Goal: Task Accomplishment & Management: Manage account settings

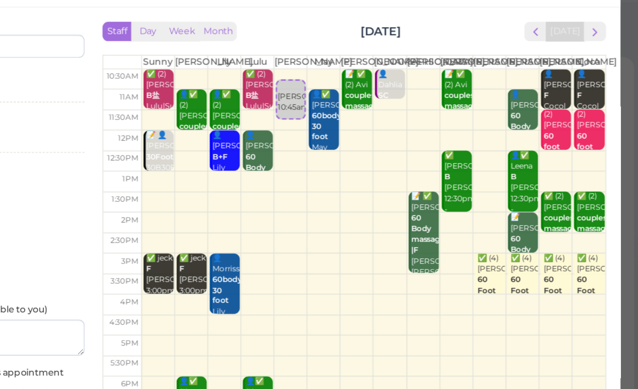
select select "30"
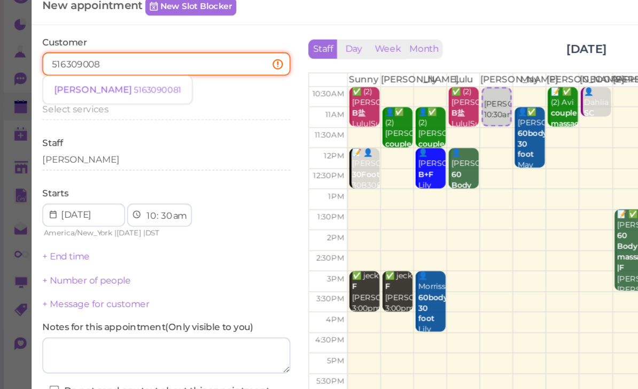
type input "5163090081"
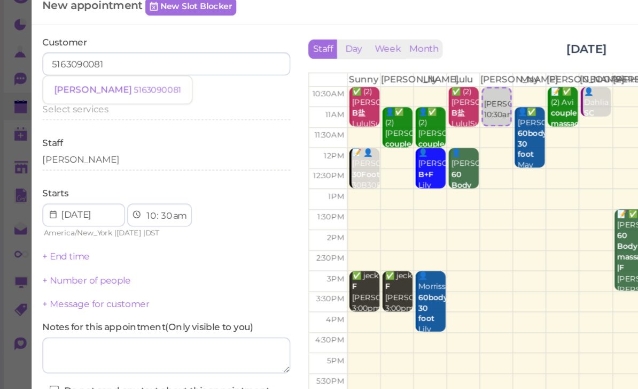
click at [99, 81] on small "5163090081" at bounding box center [116, 84] width 35 height 7
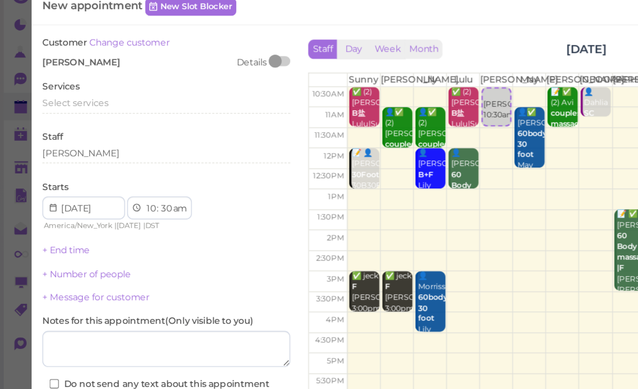
click at [74, 90] on span "Select services" at bounding box center [56, 94] width 49 height 8
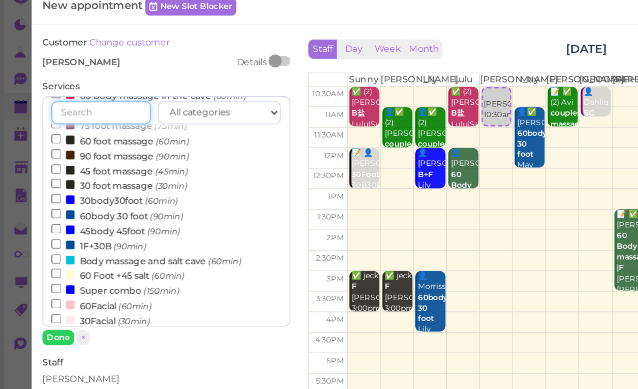
scroll to position [134, 0]
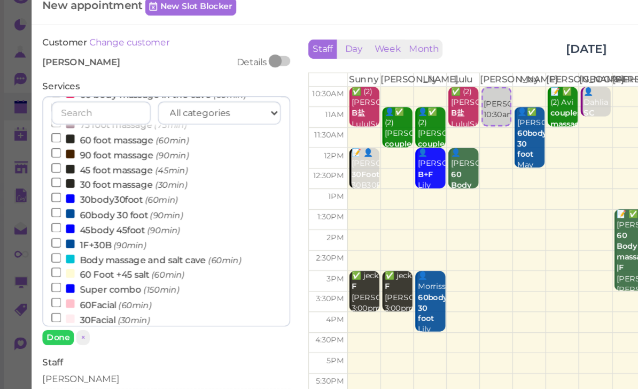
click at [119, 163] on small "(60min)" at bounding box center [120, 166] width 25 height 7
click at [45, 161] on input "30body30foot (60min)" at bounding box center [41, 164] width 7 height 7
click at [49, 263] on button "Done" at bounding box center [44, 268] width 24 height 11
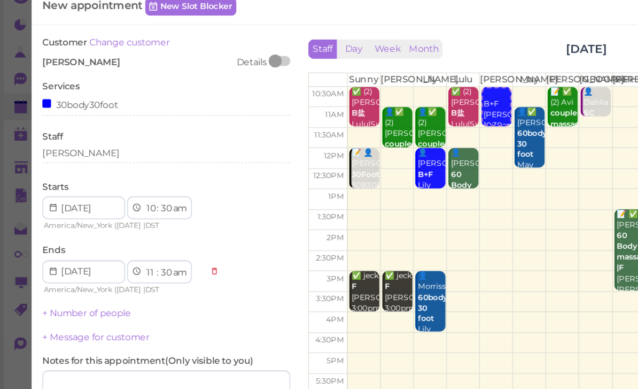
click at [83, 127] on div "[PERSON_NAME]" at bounding box center [124, 132] width 184 height 10
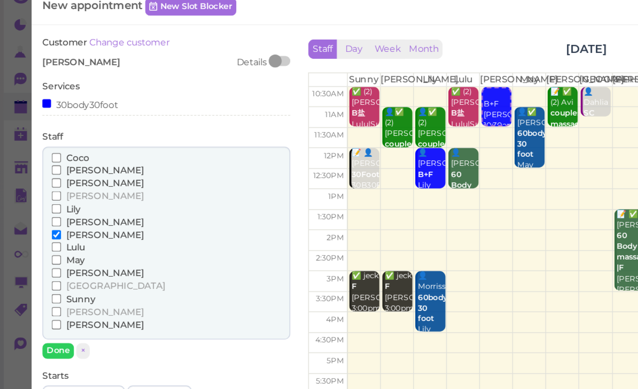
click at [69, 150] on span "[PERSON_NAME]" at bounding box center [78, 154] width 58 height 8
click at [45, 151] on input "[PERSON_NAME]" at bounding box center [41, 154] width 7 height 7
click at [48, 273] on button "Done" at bounding box center [44, 278] width 24 height 11
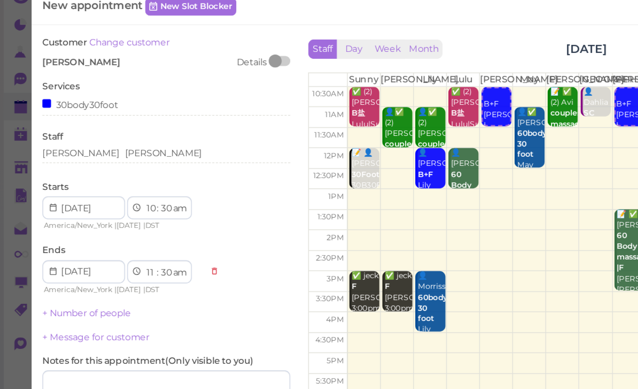
click at [81, 247] on link "+ Number of people" at bounding box center [65, 251] width 66 height 8
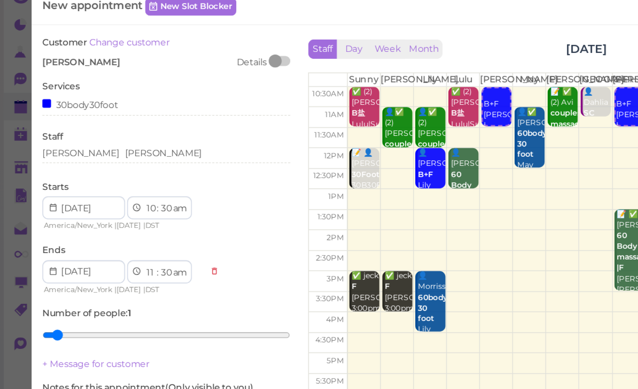
type input "2"
click at [60, 259] on input "range" at bounding box center [124, 267] width 184 height 17
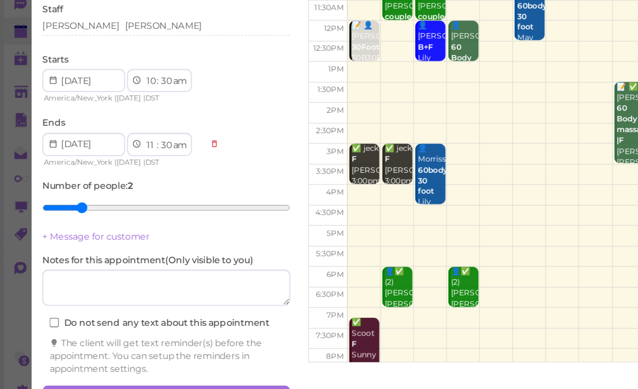
scroll to position [38, 0]
click at [175, 361] on button "Create appointment" at bounding box center [124, 369] width 184 height 17
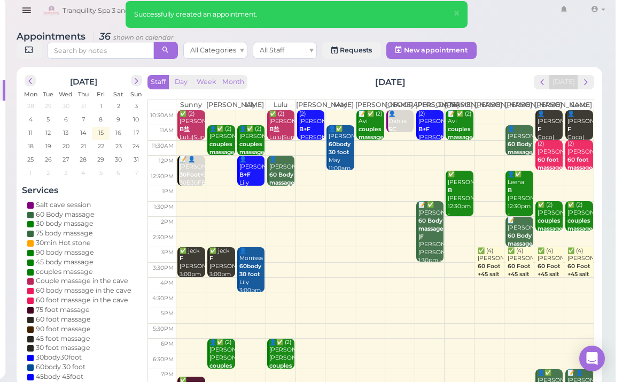
scroll to position [4, 0]
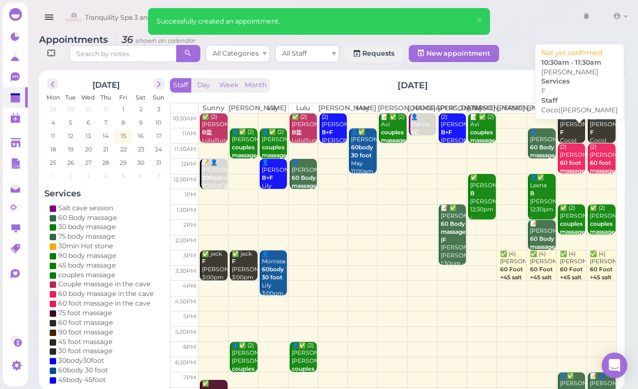
click at [567, 138] on div "👤[PERSON_NAME]|[PERSON_NAME] 10:30am - 11:30am" at bounding box center [573, 145] width 26 height 64
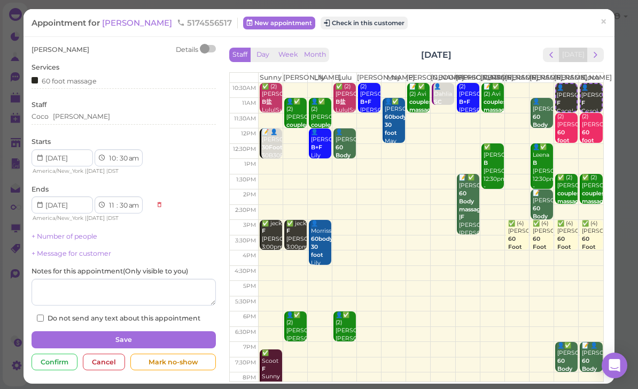
click at [99, 118] on div "[PERSON_NAME]" at bounding box center [124, 117] width 184 height 10
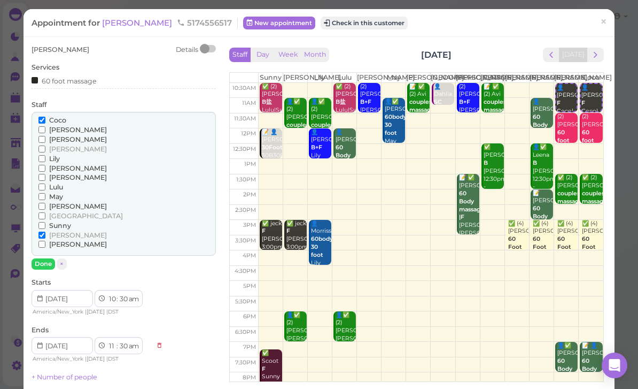
click at [55, 240] on span "[PERSON_NAME]" at bounding box center [78, 244] width 58 height 8
click at [45, 240] on input "[PERSON_NAME]" at bounding box center [41, 243] width 7 height 7
click at [60, 231] on span "[PERSON_NAME]" at bounding box center [78, 235] width 58 height 8
click at [45, 231] on input "[PERSON_NAME]" at bounding box center [41, 234] width 7 height 7
click at [49, 260] on button "Done" at bounding box center [44, 263] width 24 height 11
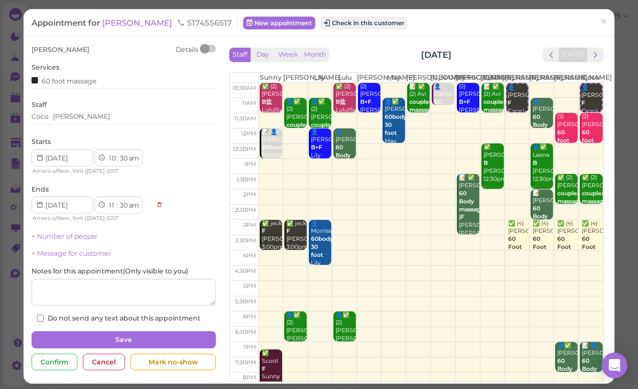
click at [150, 331] on button "Save" at bounding box center [124, 339] width 184 height 17
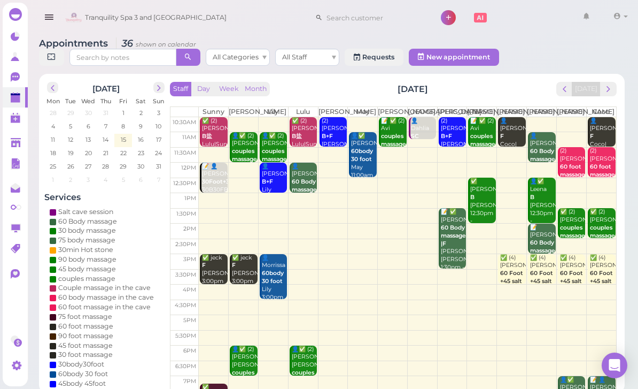
click at [565, 176] on b "60 foot massage in the cave" at bounding box center [572, 178] width 25 height 31
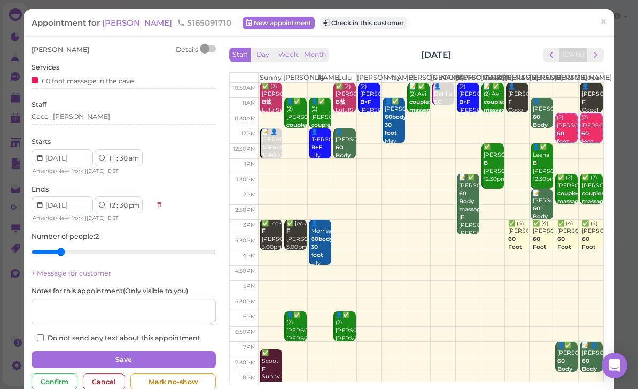
click at [88, 121] on div "[PERSON_NAME]" at bounding box center [124, 118] width 184 height 13
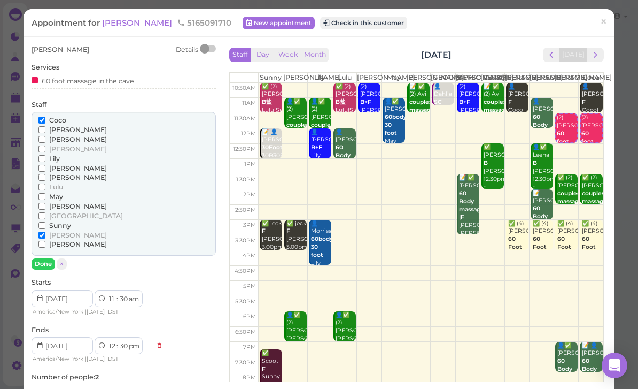
click at [60, 129] on span "[PERSON_NAME]" at bounding box center [78, 130] width 58 height 8
click at [45, 129] on input "[PERSON_NAME]" at bounding box center [41, 129] width 7 height 7
click at [66, 137] on span "[PERSON_NAME]" at bounding box center [78, 139] width 58 height 8
click at [45, 137] on input "[PERSON_NAME]" at bounding box center [41, 139] width 7 height 7
click at [63, 119] on span "Coco" at bounding box center [57, 120] width 17 height 8
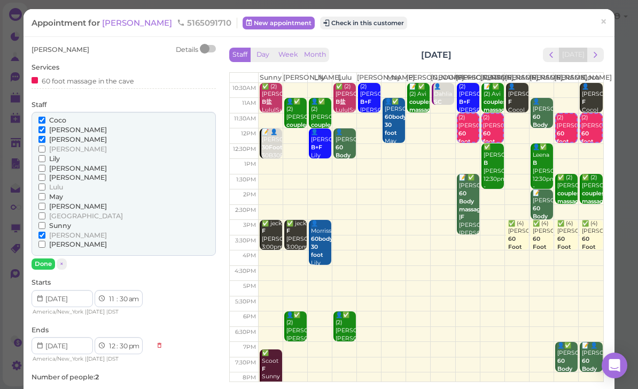
click at [45, 119] on input "Coco" at bounding box center [41, 120] width 7 height 7
click at [45, 231] on input "[PERSON_NAME]" at bounding box center [41, 234] width 7 height 7
click at [48, 258] on button "Done" at bounding box center [44, 263] width 24 height 11
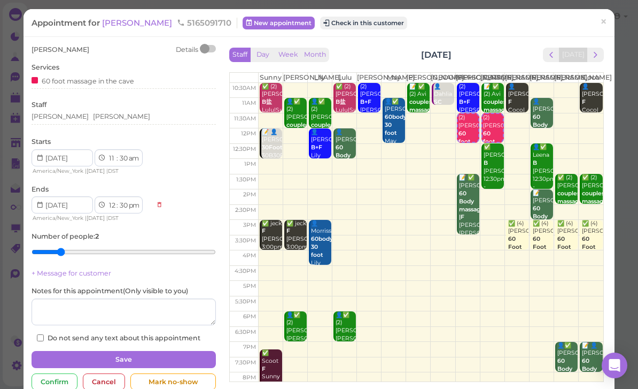
click at [157, 355] on button "Save" at bounding box center [124, 359] width 184 height 17
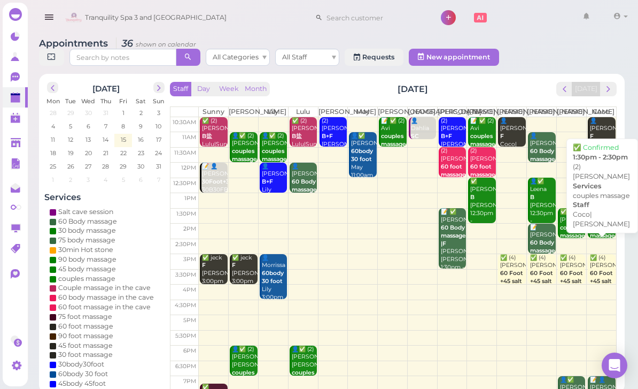
click at [606, 237] on b "couples massage" at bounding box center [602, 231] width 25 height 15
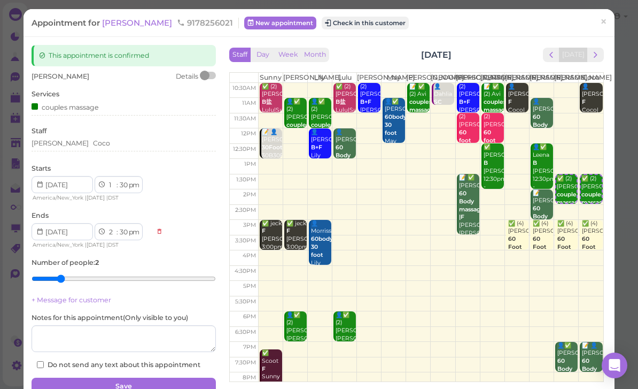
click at [96, 143] on div "[PERSON_NAME]" at bounding box center [124, 143] width 184 height 10
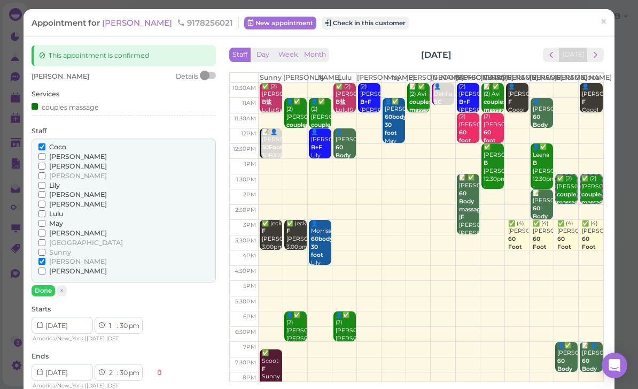
click at [58, 229] on span "[PERSON_NAME]" at bounding box center [78, 233] width 58 height 8
click at [45, 229] on input "[PERSON_NAME]" at bounding box center [41, 232] width 7 height 7
click at [55, 220] on span "May" at bounding box center [56, 223] width 14 height 8
click at [45, 220] on input "May" at bounding box center [41, 223] width 7 height 7
click at [53, 144] on span "Coco" at bounding box center [57, 147] width 17 height 8
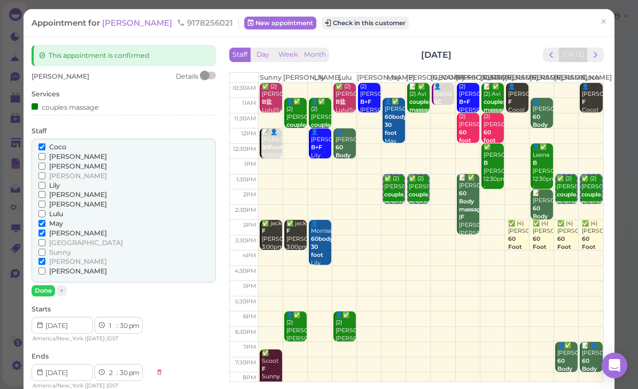
click at [45, 144] on input "Coco" at bounding box center [41, 146] width 7 height 7
click at [45, 258] on input "[PERSON_NAME]" at bounding box center [41, 261] width 7 height 7
click at [43, 286] on button "Done" at bounding box center [44, 290] width 24 height 11
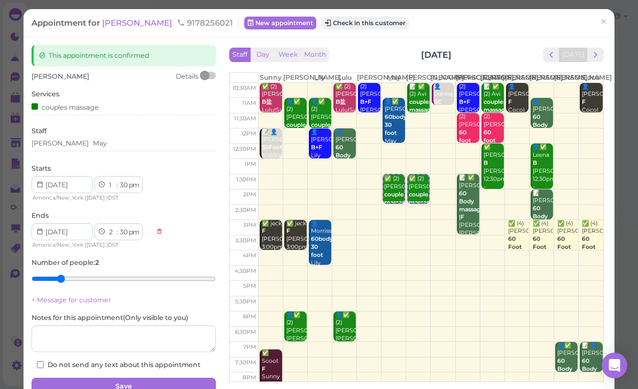
click at [158, 382] on button "Save" at bounding box center [124, 385] width 184 height 17
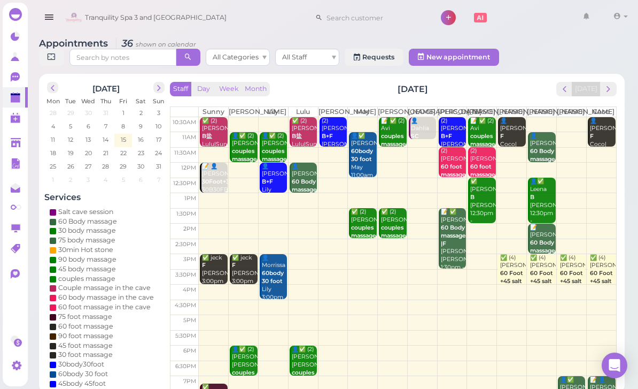
click at [607, 283] on b "60 Foot +45 salt" at bounding box center [601, 276] width 23 height 15
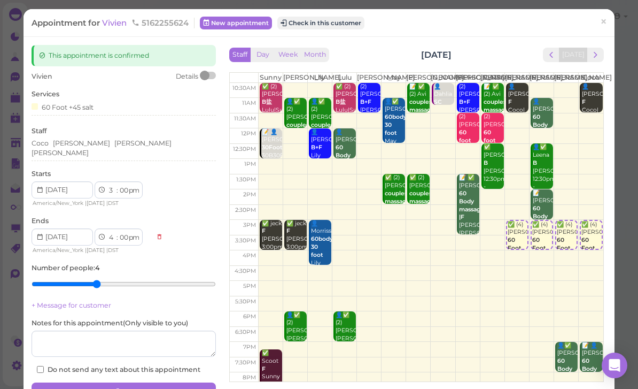
click at [138, 142] on div "[PERSON_NAME] [PERSON_NAME] [PERSON_NAME]" at bounding box center [124, 147] width 184 height 19
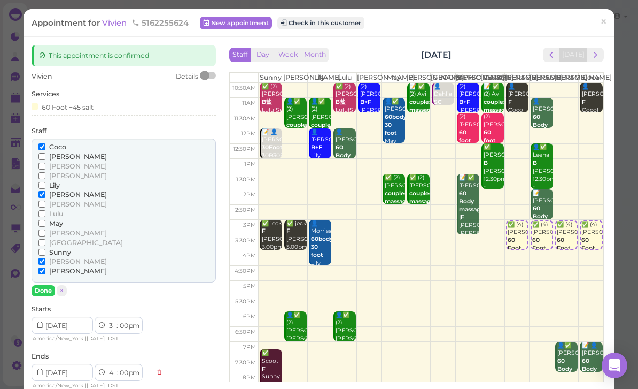
click at [63, 152] on span "[PERSON_NAME]" at bounding box center [78, 156] width 58 height 8
click at [45, 153] on input "[PERSON_NAME]" at bounding box center [41, 156] width 7 height 7
click at [61, 257] on span "[PERSON_NAME]" at bounding box center [78, 261] width 58 height 8
click at [45, 258] on input "[PERSON_NAME]" at bounding box center [41, 261] width 7 height 7
click at [47, 285] on button "Done" at bounding box center [44, 290] width 24 height 11
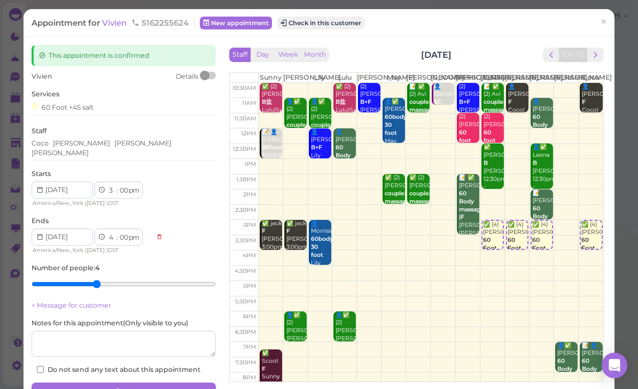
click at [164, 382] on button "Save" at bounding box center [124, 390] width 184 height 17
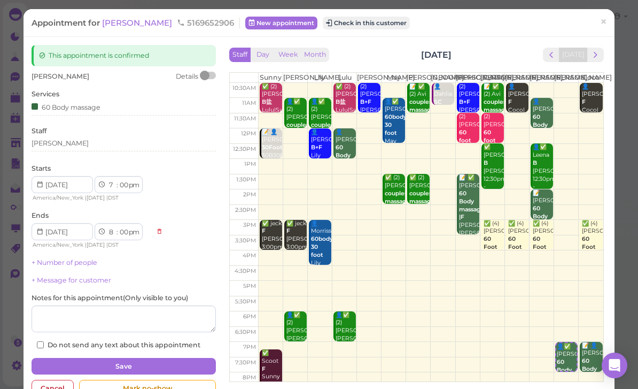
click at [80, 142] on div "[PERSON_NAME]" at bounding box center [124, 143] width 184 height 10
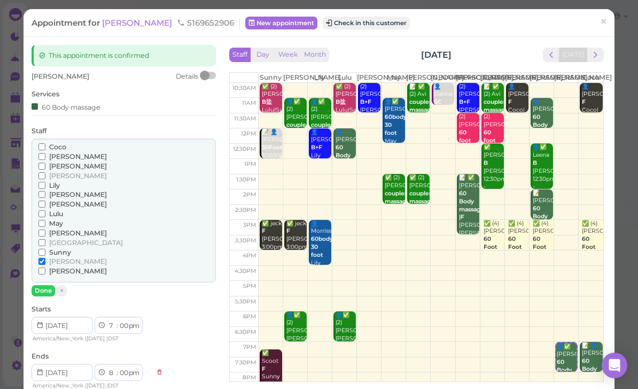
click at [60, 200] on span "[PERSON_NAME]" at bounding box center [78, 204] width 58 height 8
click at [45, 200] on input "[PERSON_NAME]" at bounding box center [41, 203] width 7 height 7
click at [62, 257] on span "[PERSON_NAME]" at bounding box center [78, 261] width 58 height 8
click at [45, 258] on input "[PERSON_NAME]" at bounding box center [41, 261] width 7 height 7
click at [51, 285] on button "Done" at bounding box center [44, 290] width 24 height 11
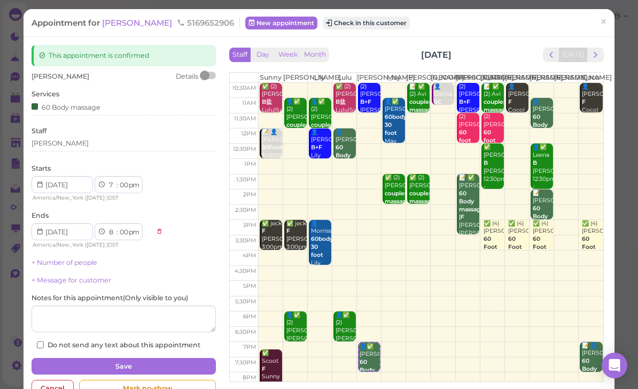
click at [145, 364] on button "Save" at bounding box center [124, 366] width 184 height 17
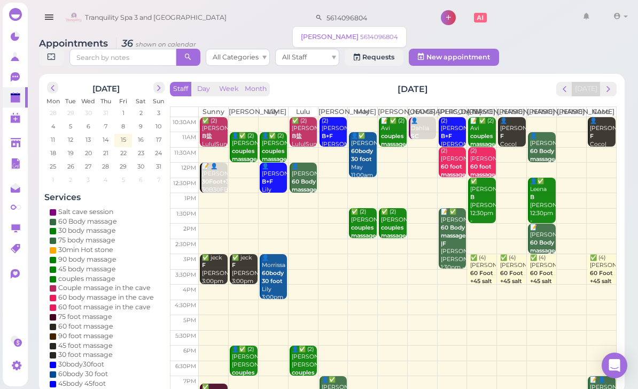
type input "5614096804"
click at [360, 34] on small "5614096804" at bounding box center [379, 36] width 38 height 7
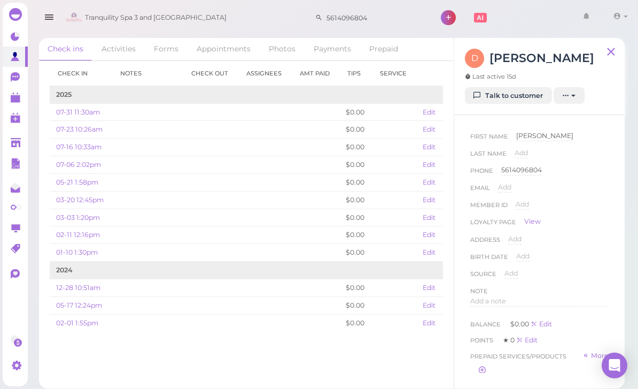
click at [518, 99] on link "Talk to customer" at bounding box center [508, 95] width 87 height 17
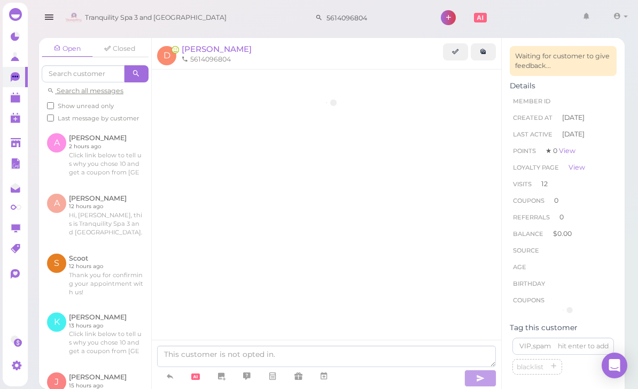
scroll to position [1362, 0]
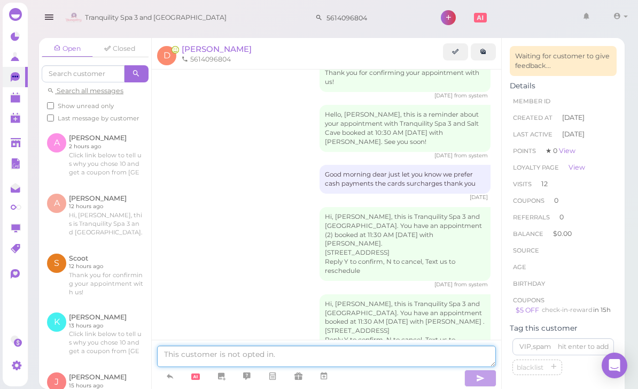
click at [234, 367] on textarea at bounding box center [326, 355] width 339 height 21
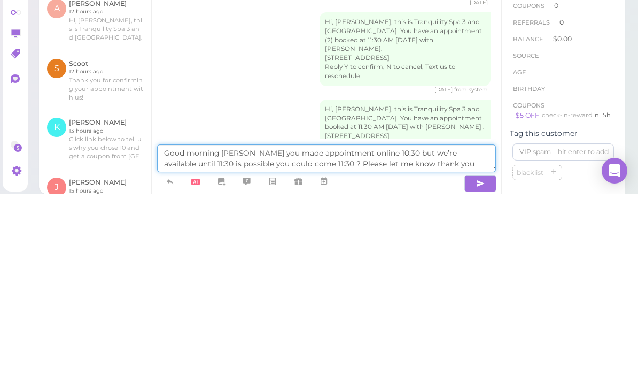
type textarea "Good morning [PERSON_NAME] you made appointment online 10:30 but we’re availabl…"
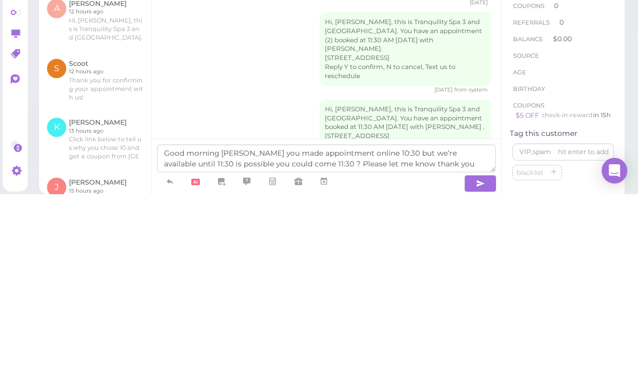
click at [485, 373] on icon "button" at bounding box center [480, 378] width 9 height 11
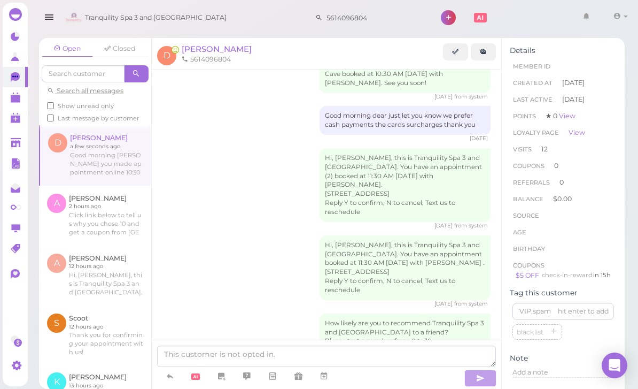
scroll to position [1419, 0]
click at [592, 317] on input at bounding box center [564, 310] width 102 height 17
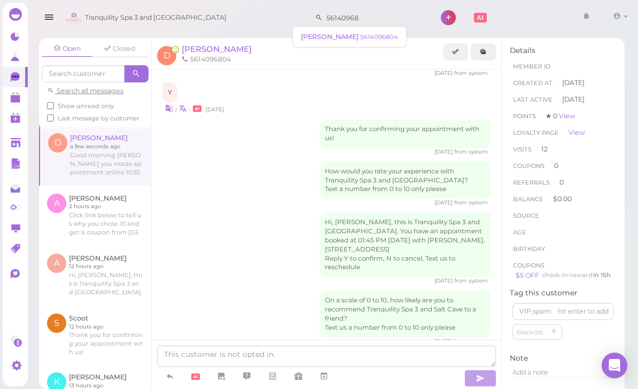
scroll to position [526, 0]
type input "5"
type input "6318921"
click at [12, 108] on link "0" at bounding box center [15, 117] width 25 height 20
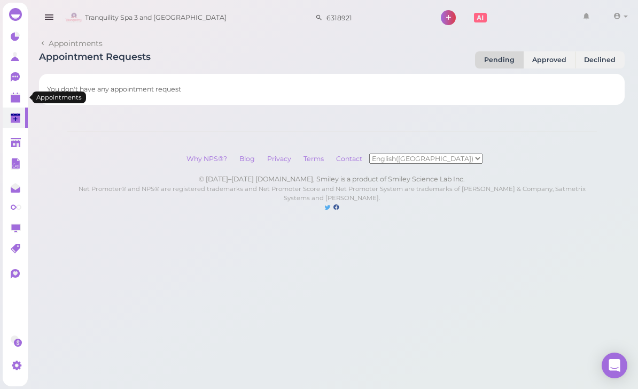
click at [12, 102] on polygon at bounding box center [16, 98] width 10 height 7
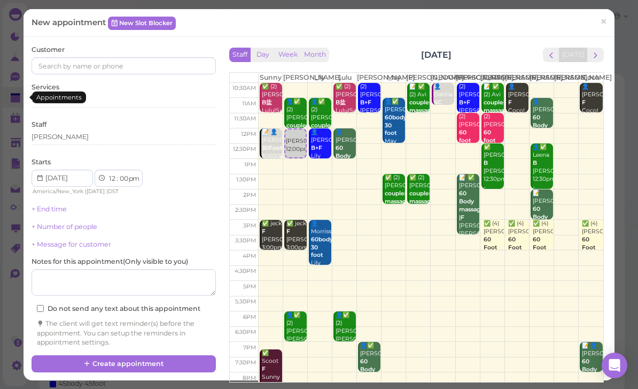
click at [602, 22] on span "×" at bounding box center [603, 21] width 7 height 15
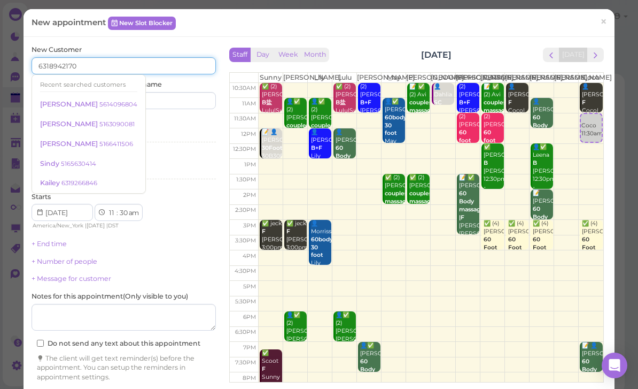
type input "6318942170"
click at [179, 105] on input at bounding box center [171, 100] width 89 height 17
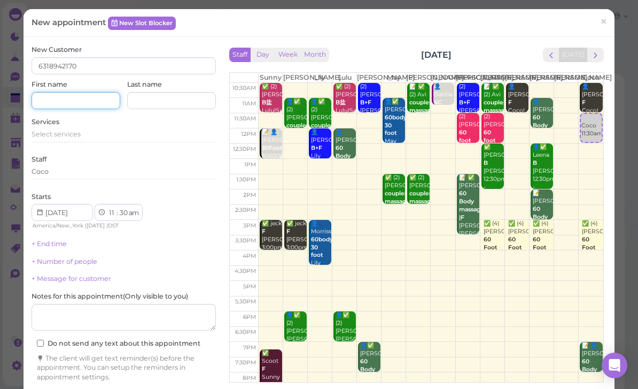
click at [87, 105] on input at bounding box center [76, 100] width 89 height 17
type input "[PERSON_NAME]"
click at [76, 130] on span "Select services" at bounding box center [56, 134] width 49 height 8
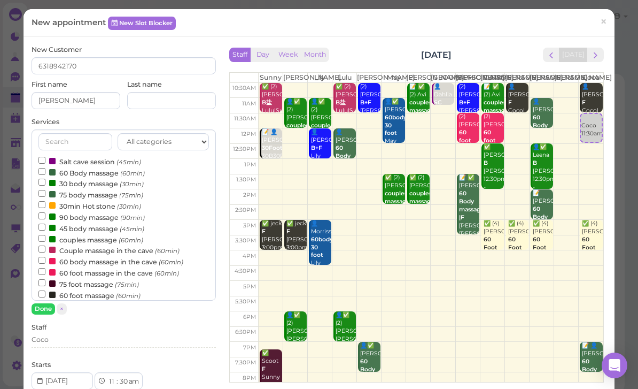
click at [122, 244] on label "Couple massage in the cave (60min)" at bounding box center [108, 249] width 141 height 11
click at [45, 245] on input "Couple massage in the cave (60min)" at bounding box center [41, 248] width 7 height 7
click at [79, 337] on div "Coco" at bounding box center [124, 340] width 184 height 10
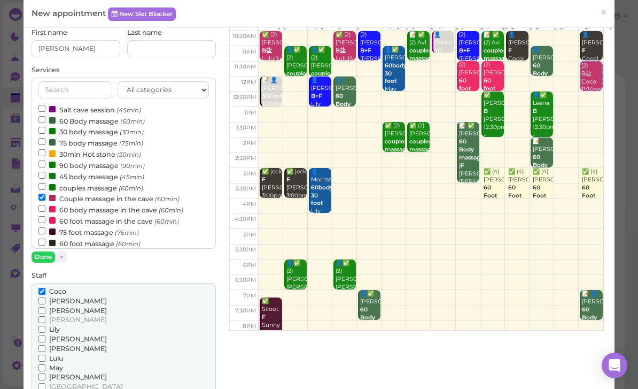
scroll to position [52, 0]
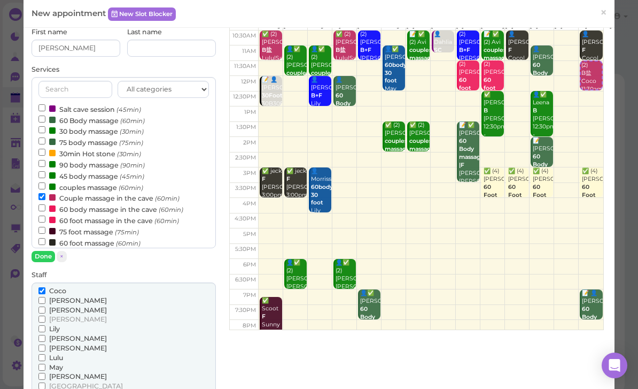
click at [56, 346] on span "[PERSON_NAME]" at bounding box center [78, 348] width 58 height 8
click at [45, 346] on input "[PERSON_NAME]" at bounding box center [41, 347] width 7 height 7
click at [48, 259] on button "Done" at bounding box center [44, 256] width 24 height 11
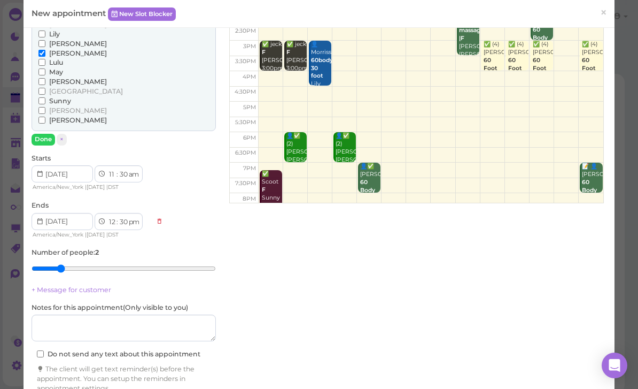
scroll to position [178, 0]
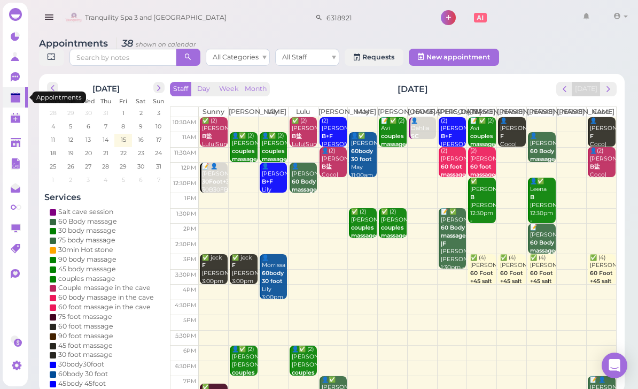
click at [12, 88] on link at bounding box center [15, 97] width 25 height 20
click at [11, 75] on icon at bounding box center [15, 77] width 9 height 10
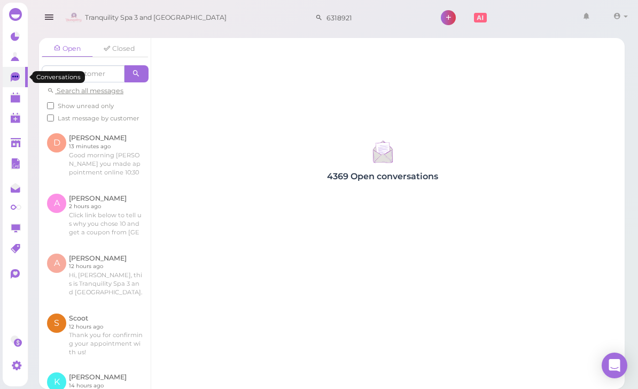
click at [108, 151] on link at bounding box center [95, 155] width 112 height 60
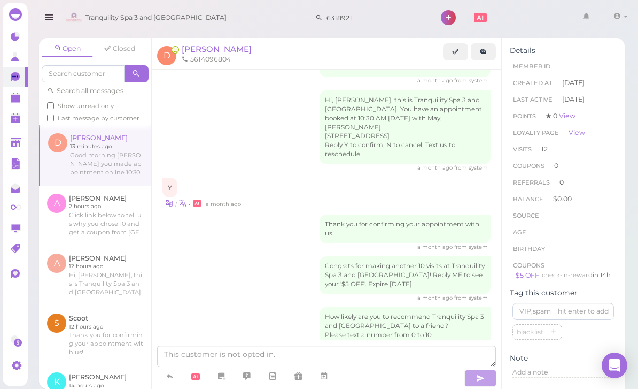
scroll to position [877, 0]
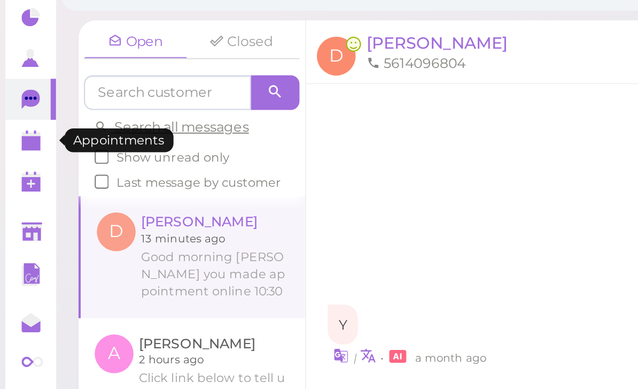
click at [14, 95] on polygon at bounding box center [16, 98] width 10 height 7
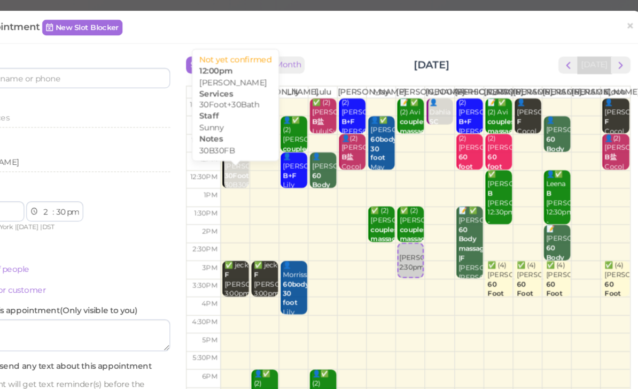
click at [261, 160] on div "📝 👤[PERSON_NAME] 30Foot+30Bath 30B30FB Sunny 12:00pm" at bounding box center [271, 152] width 21 height 48
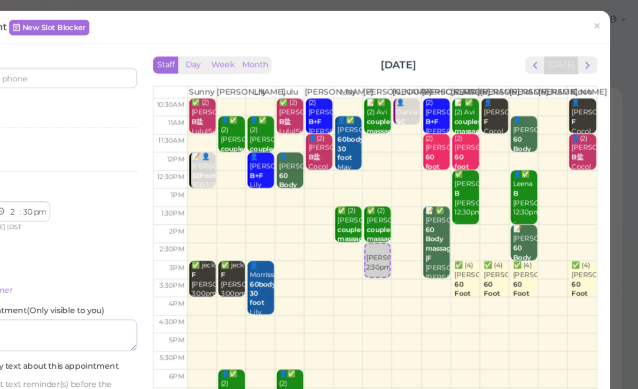
click at [600, 27] on span "×" at bounding box center [603, 21] width 7 height 15
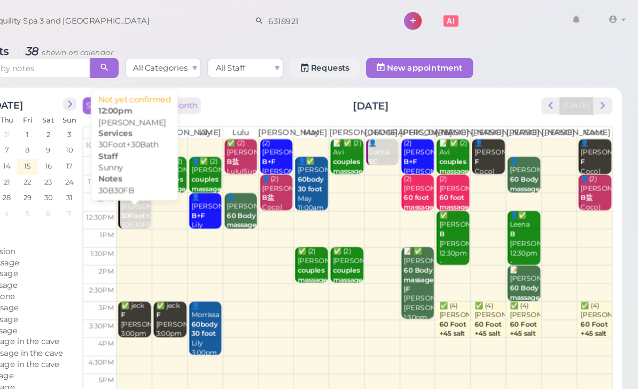
click at [201, 194] on div "📝 👤[PERSON_NAME] 30Foot+30Bath 30B30FB Sunny 12:00pm" at bounding box center [214, 186] width 26 height 48
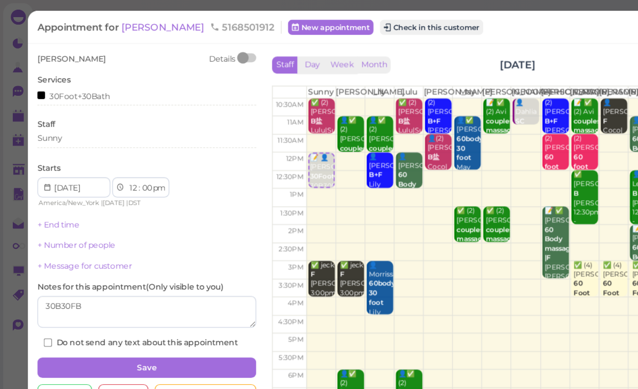
click at [85, 114] on div "Sunny" at bounding box center [124, 117] width 184 height 10
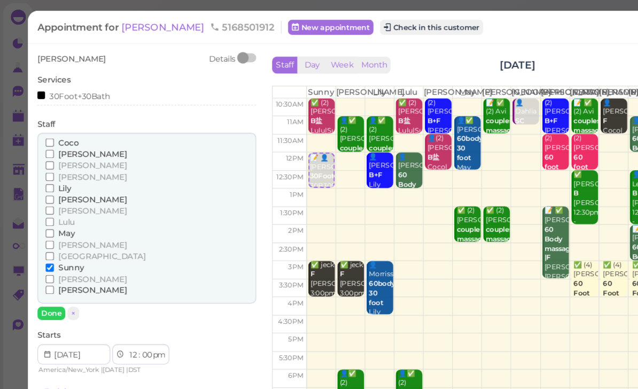
click at [57, 154] on span "Lily" at bounding box center [54, 158] width 11 height 8
click at [45, 155] on input "Lily" at bounding box center [41, 158] width 7 height 7
click at [60, 145] on span "[PERSON_NAME]" at bounding box center [78, 149] width 58 height 8
click at [45, 145] on input "[PERSON_NAME]" at bounding box center [41, 148] width 7 height 7
click at [56, 156] on span "Lily" at bounding box center [54, 158] width 11 height 8
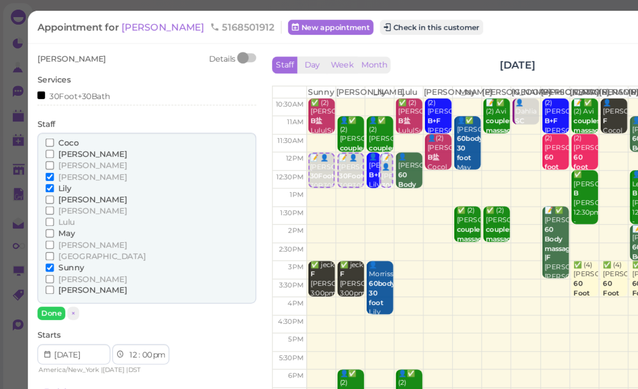
click at [45, 156] on input "Lily" at bounding box center [41, 158] width 7 height 7
click at [45, 222] on input "Sunny" at bounding box center [41, 225] width 7 height 7
click at [47, 259] on button "Done" at bounding box center [44, 263] width 24 height 11
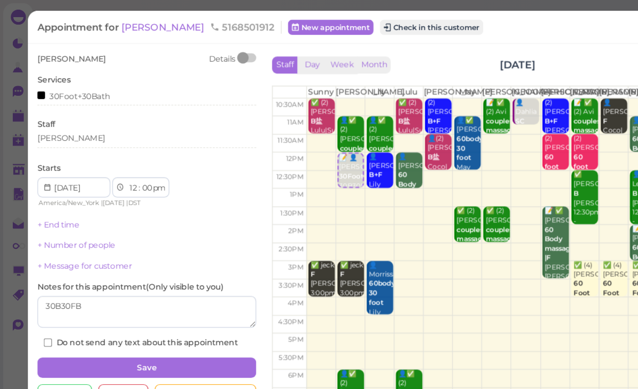
click at [175, 301] on button "Save" at bounding box center [124, 309] width 184 height 17
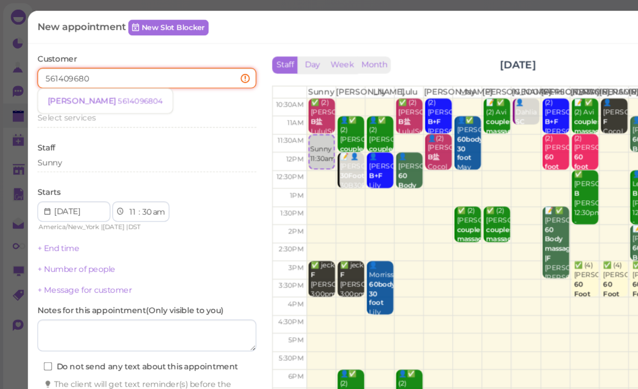
type input "5614096804"
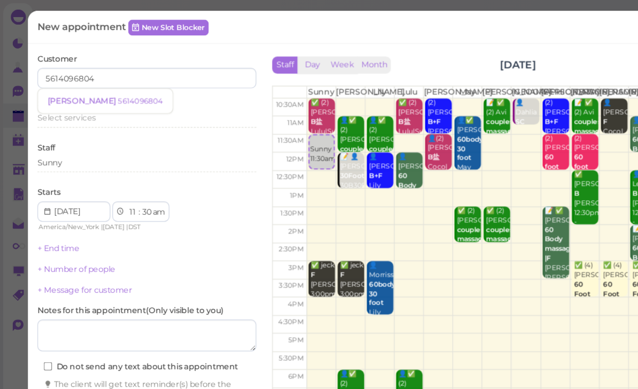
click at [99, 86] on small "5614096804" at bounding box center [118, 84] width 38 height 7
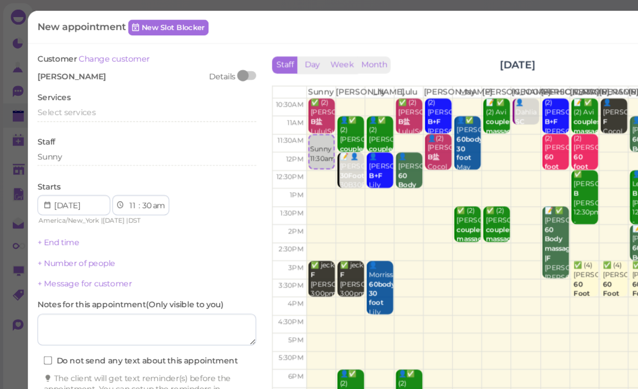
click at [71, 94] on span "Select services" at bounding box center [56, 94] width 49 height 8
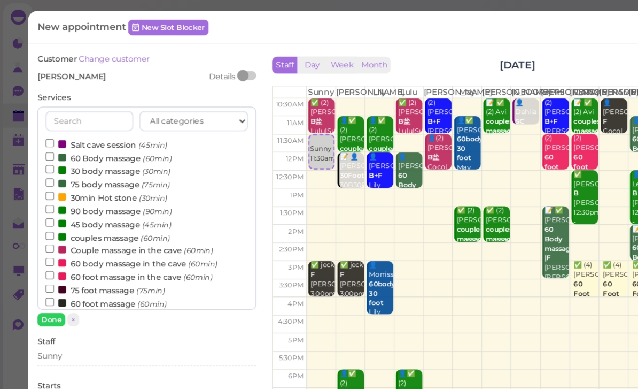
click at [104, 133] on label "60 Body massage (60min)" at bounding box center [91, 132] width 106 height 11
click at [45, 133] on input "60 Body massage (60min)" at bounding box center [41, 131] width 7 height 7
click at [46, 271] on button "Done" at bounding box center [44, 268] width 24 height 11
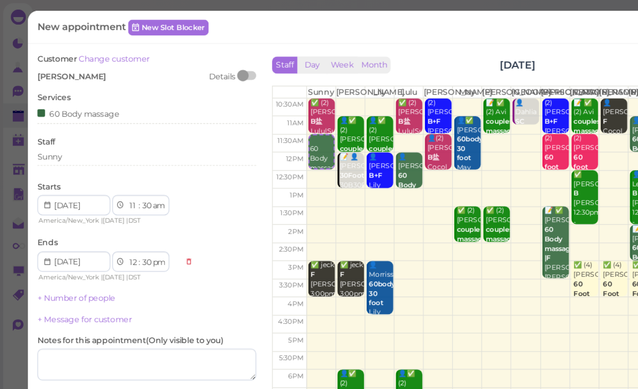
click at [84, 250] on link "+ Number of people" at bounding box center [65, 251] width 66 height 8
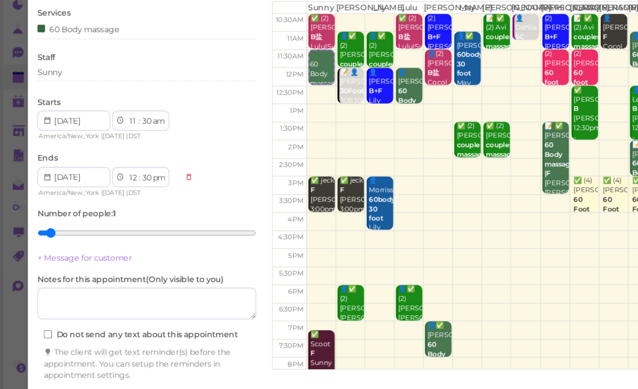
scroll to position [38, 0]
click at [171, 361] on button "Create appointment" at bounding box center [124, 369] width 184 height 17
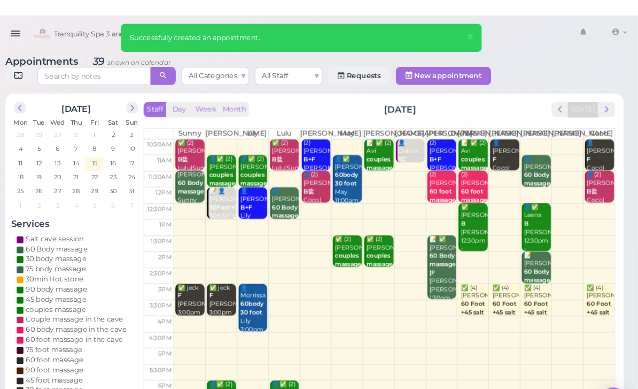
scroll to position [0, 0]
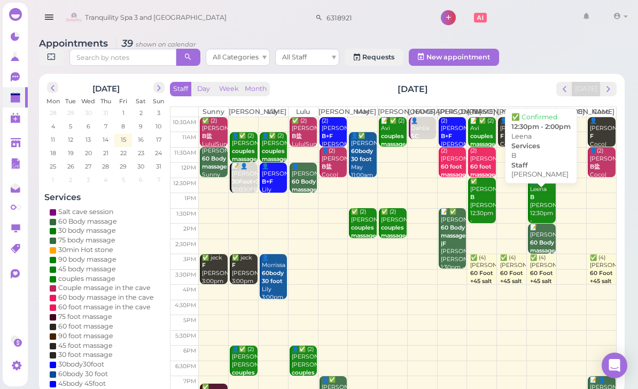
click at [544, 212] on div "👤✅ Leena B [PERSON_NAME] 12:30pm - 2:00pm" at bounding box center [543, 205] width 26 height 56
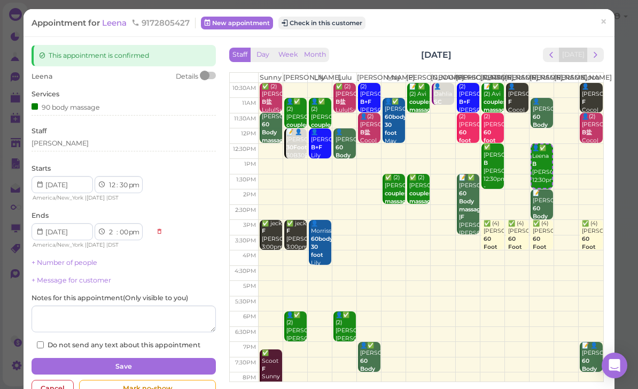
click at [84, 146] on div "[PERSON_NAME]" at bounding box center [124, 144] width 184 height 13
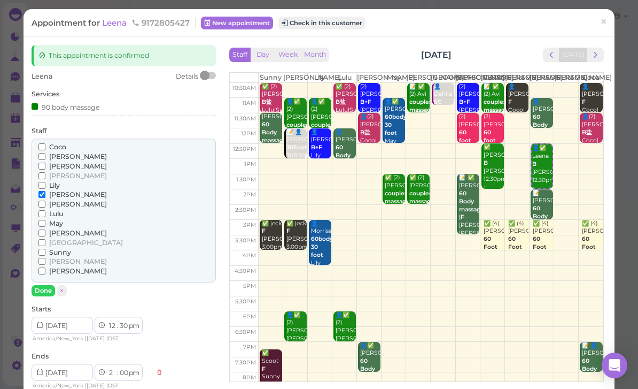
click at [63, 249] on span "Sunny" at bounding box center [60, 252] width 22 height 8
click at [45, 249] on input "Sunny" at bounding box center [41, 252] width 7 height 7
click at [60, 200] on span "[PERSON_NAME]" at bounding box center [78, 204] width 58 height 8
click at [45, 200] on input "[PERSON_NAME]" at bounding box center [41, 203] width 7 height 7
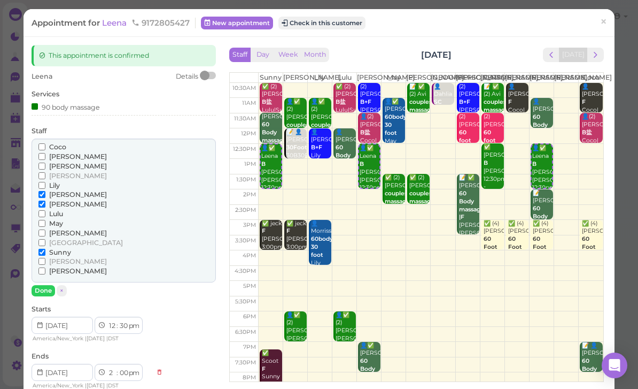
click at [59, 201] on span "[PERSON_NAME]" at bounding box center [78, 204] width 58 height 8
click at [45, 201] on input "[PERSON_NAME]" at bounding box center [41, 203] width 7 height 7
click at [603, 25] on span "×" at bounding box center [603, 21] width 7 height 15
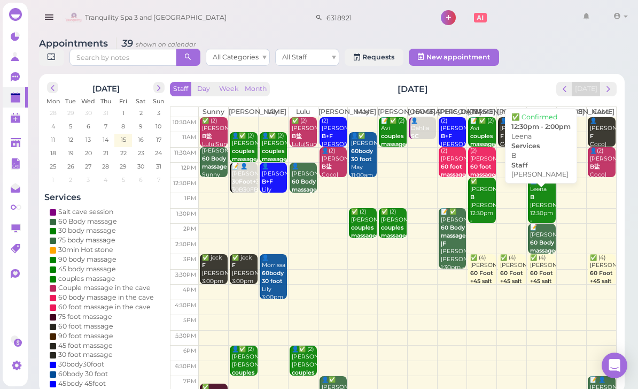
click at [537, 213] on div "👤✅ Leena B [PERSON_NAME] 12:30pm - 2:00pm" at bounding box center [543, 205] width 26 height 56
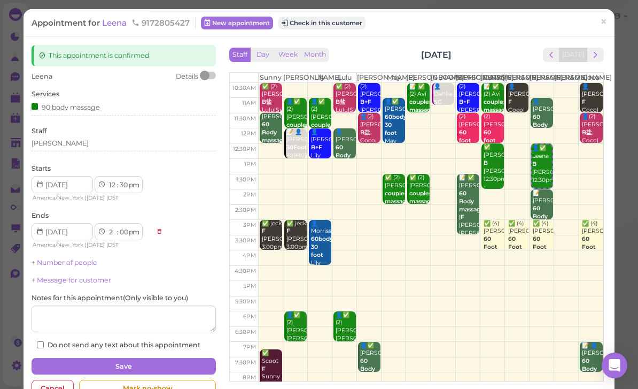
click at [75, 146] on div "[PERSON_NAME]" at bounding box center [124, 144] width 184 height 13
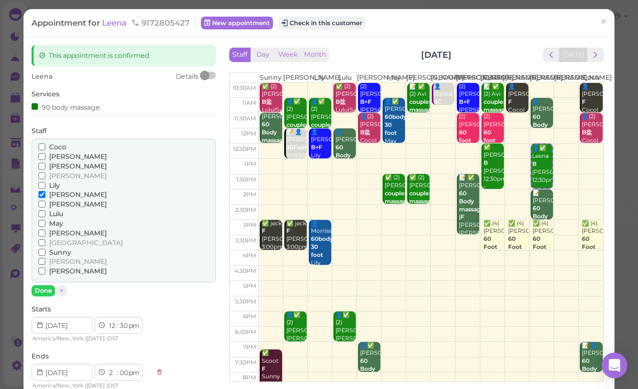
click at [65, 248] on span "Sunny" at bounding box center [60, 252] width 22 height 8
click at [45, 249] on input "Sunny" at bounding box center [41, 252] width 7 height 7
click at [59, 194] on span "[PERSON_NAME]" at bounding box center [78, 194] width 58 height 8
click at [45, 194] on input "[PERSON_NAME]" at bounding box center [41, 194] width 7 height 7
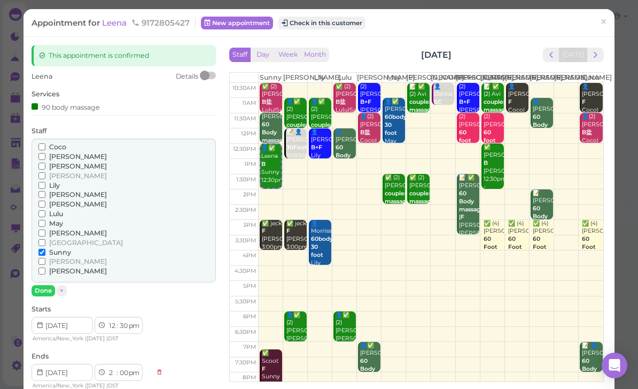
click at [50, 285] on button "Done" at bounding box center [44, 290] width 24 height 11
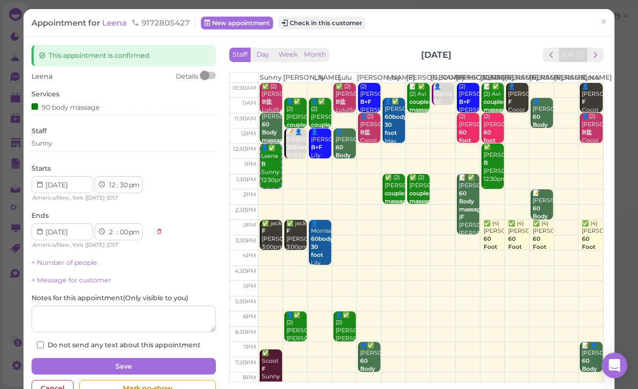
click at [165, 362] on button "Save" at bounding box center [124, 366] width 184 height 17
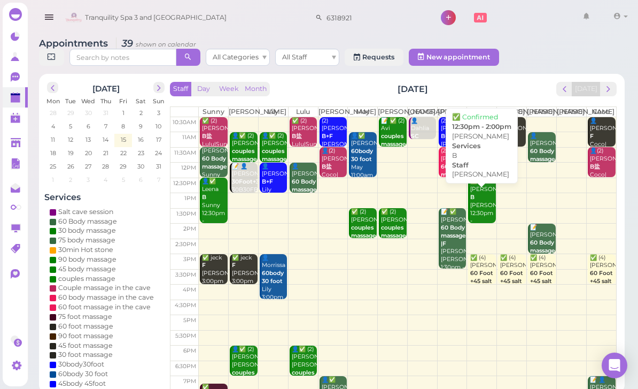
click at [482, 215] on div "✅ [PERSON_NAME] B [PERSON_NAME] 12:30pm - 2:00pm" at bounding box center [483, 205] width 26 height 56
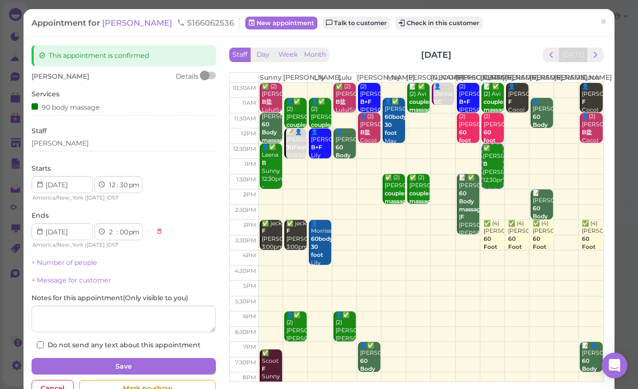
click at [76, 144] on div "[PERSON_NAME]" at bounding box center [124, 143] width 184 height 10
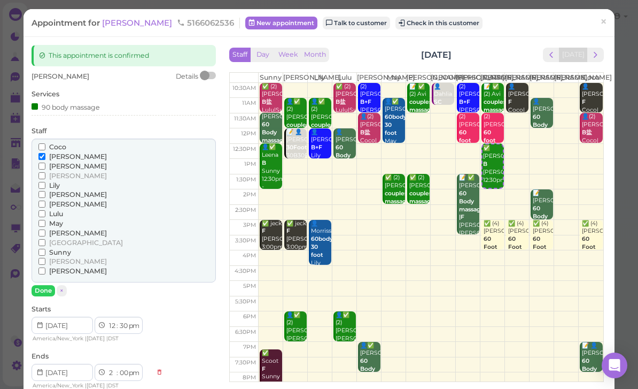
click at [59, 143] on span "Coco" at bounding box center [57, 147] width 17 height 8
click at [45, 143] on input "Coco" at bounding box center [41, 146] width 7 height 7
click at [65, 152] on span "[PERSON_NAME]" at bounding box center [78, 156] width 58 height 8
click at [45, 153] on input "[PERSON_NAME]" at bounding box center [41, 156] width 7 height 7
click at [49, 286] on button "Done" at bounding box center [44, 290] width 24 height 11
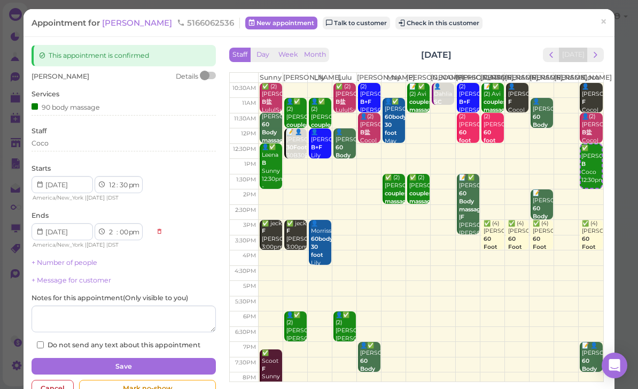
click at [179, 345] on label "Do not send any text about this appointment" at bounding box center [119, 345] width 164 height 10
click at [44, 345] on input "Do not send any text about this appointment" at bounding box center [40, 344] width 7 height 7
checkbox input "true"
click at [192, 358] on button "Save" at bounding box center [124, 366] width 184 height 17
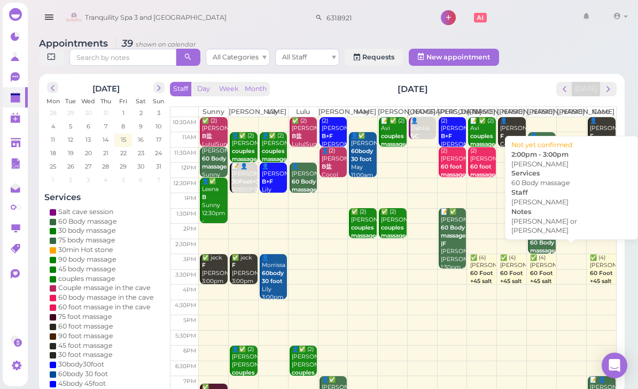
click at [545, 249] on b "60 Body massage" at bounding box center [542, 246] width 25 height 15
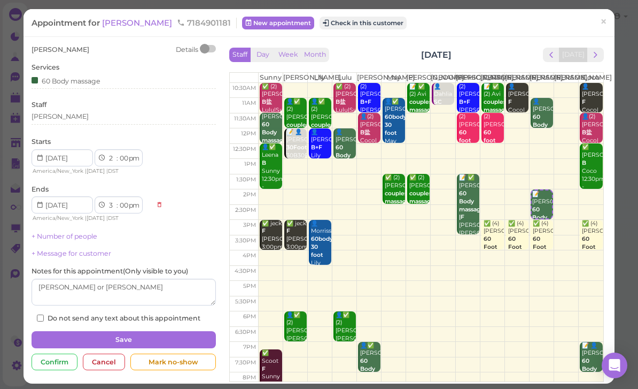
click at [608, 27] on link "×" at bounding box center [604, 22] width 20 height 25
